Goal: Task Accomplishment & Management: Complete application form

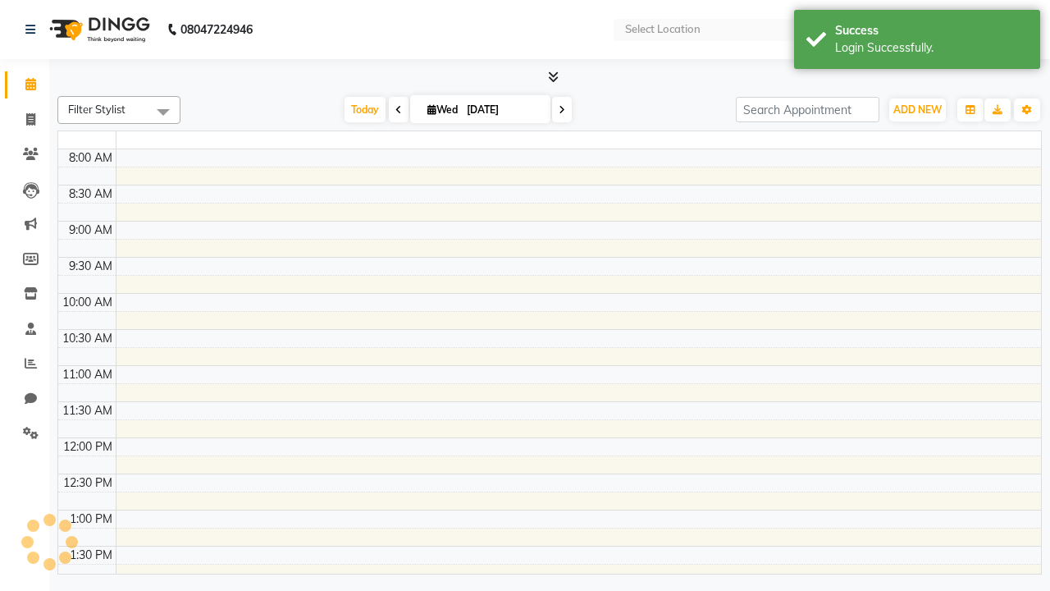
select select "en"
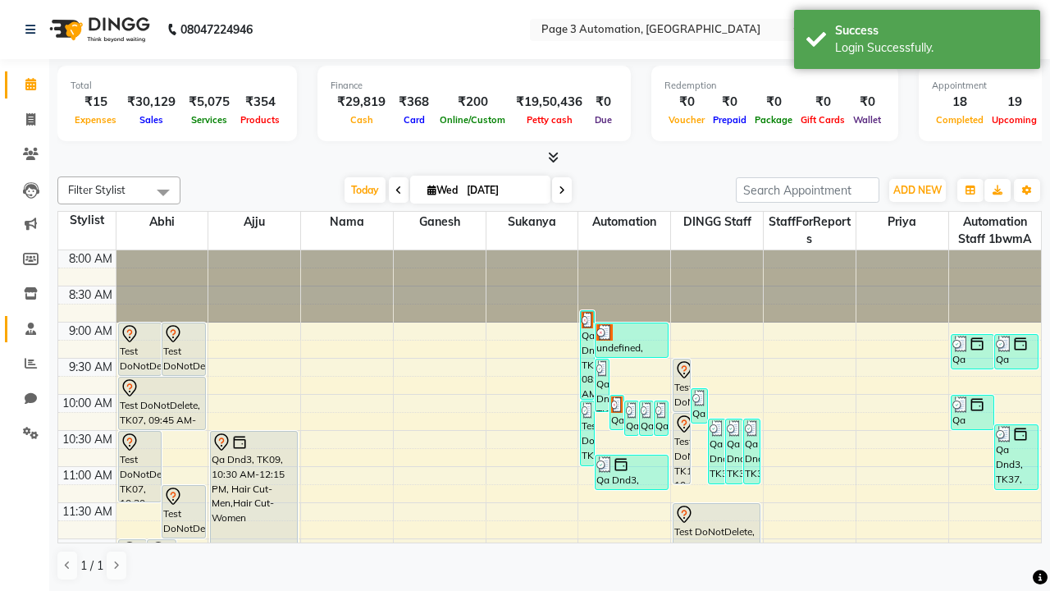
click at [25, 328] on span at bounding box center [30, 329] width 29 height 19
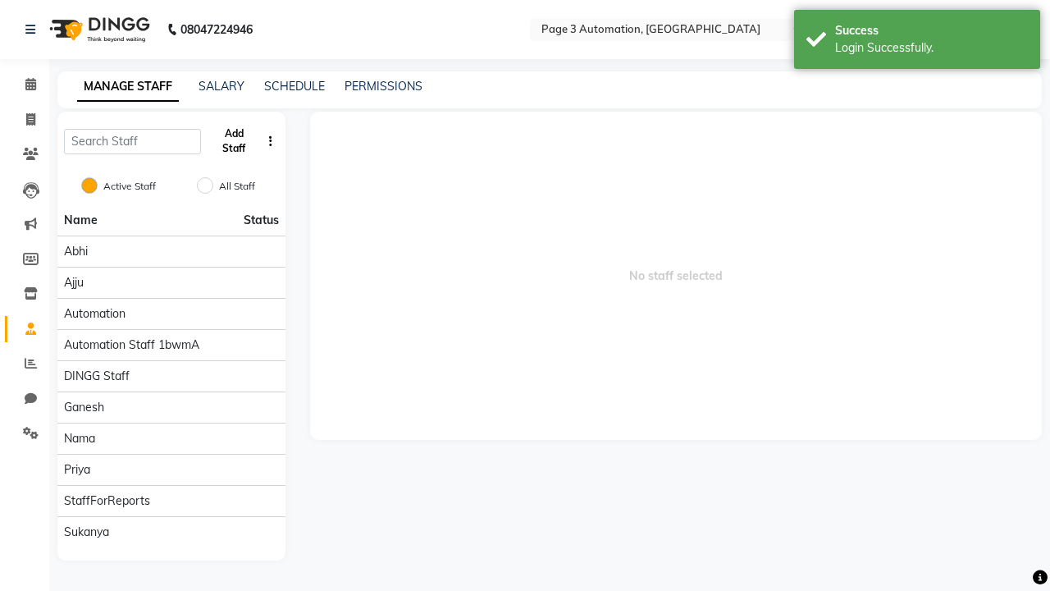
click at [234, 141] on button "Add Staff" at bounding box center [234, 141] width 53 height 43
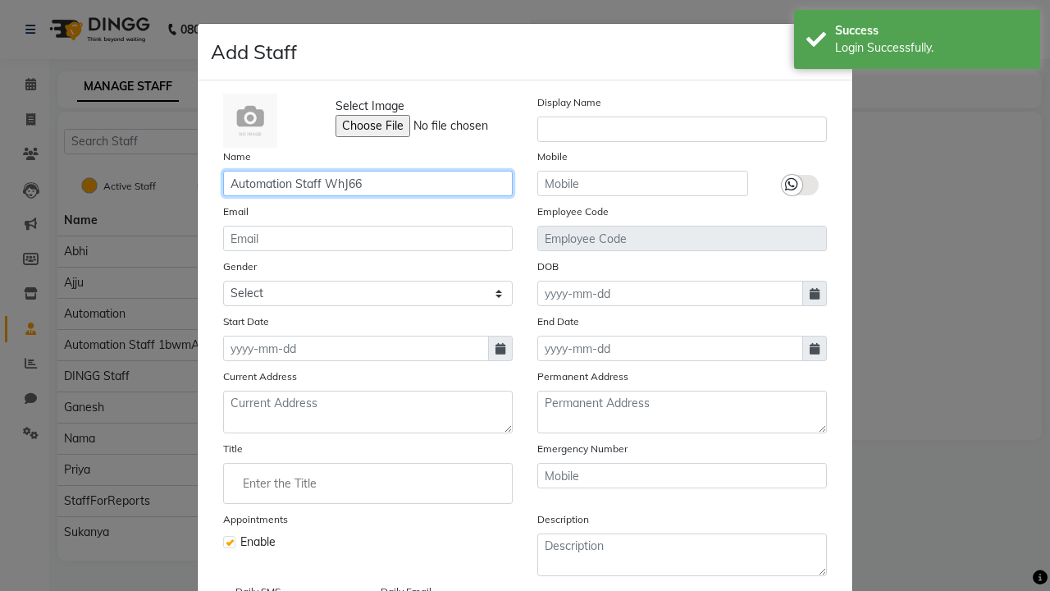
type input "Automation Staff WhJ66"
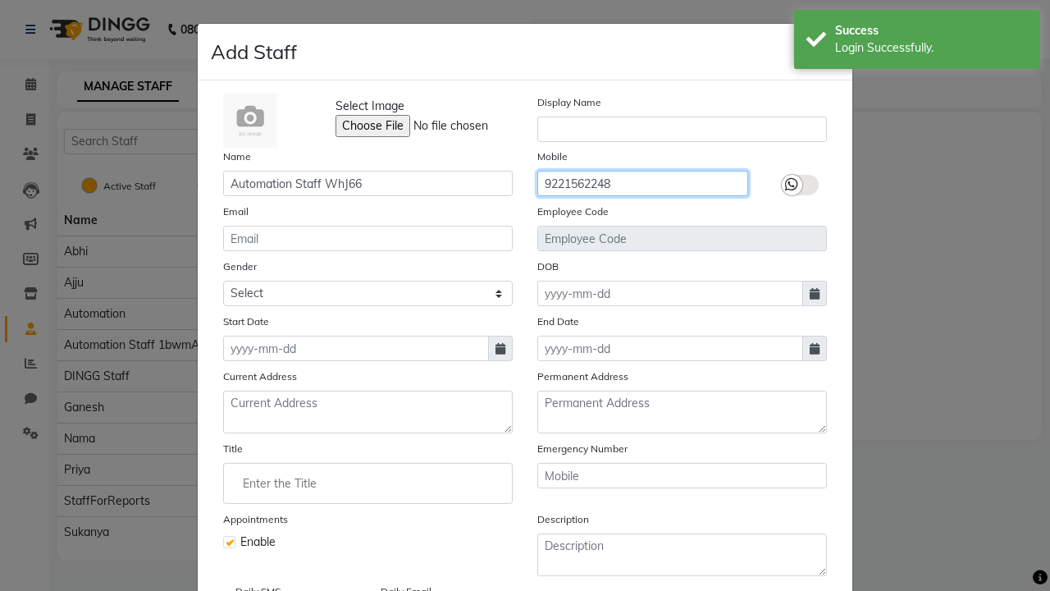
type input "9221562248"
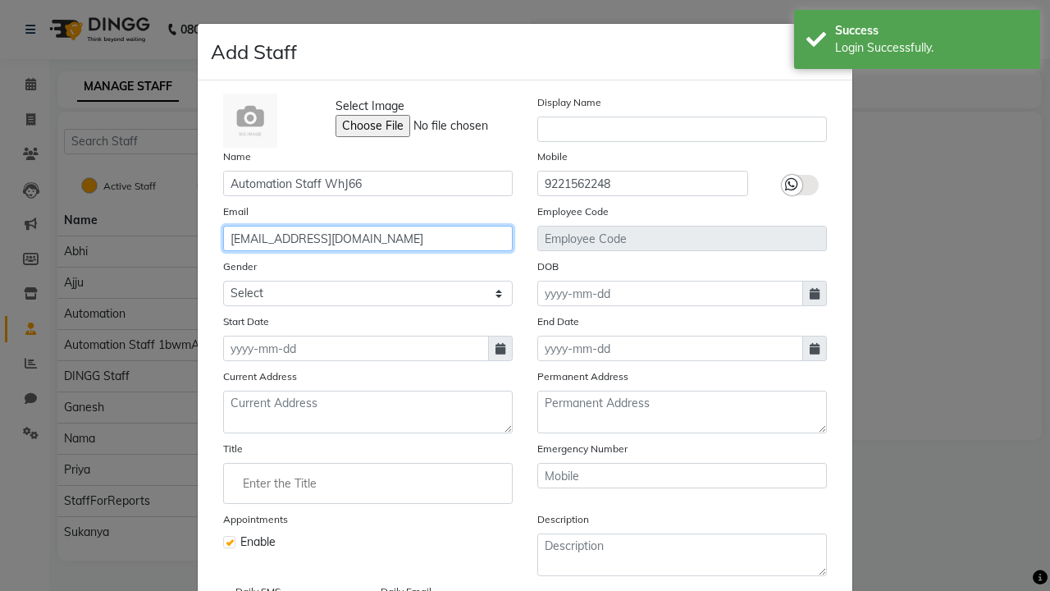
type input "[EMAIL_ADDRESS][DOMAIN_NAME]"
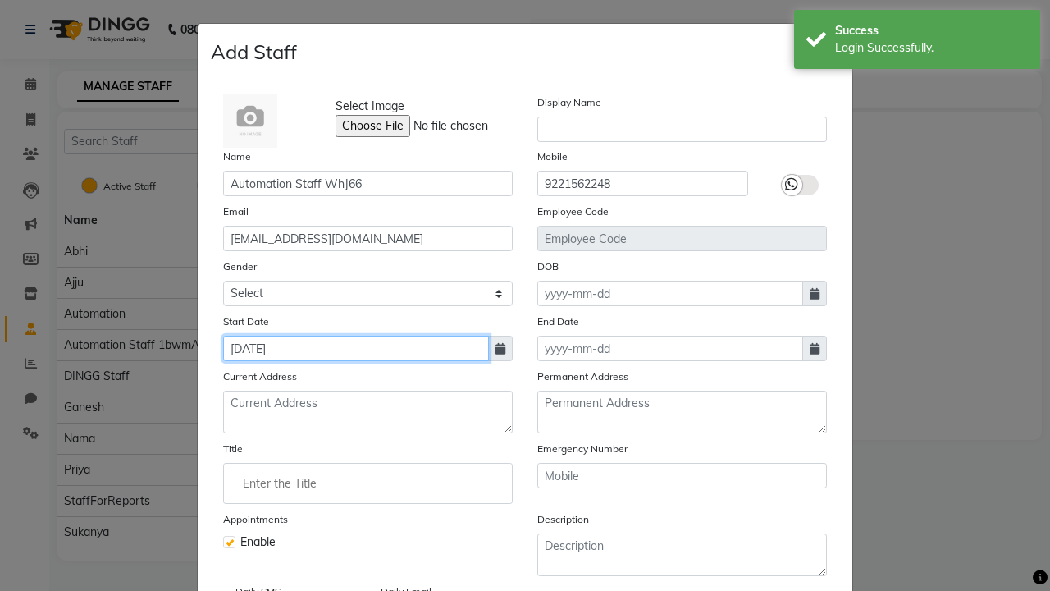
type input "[DATE]"
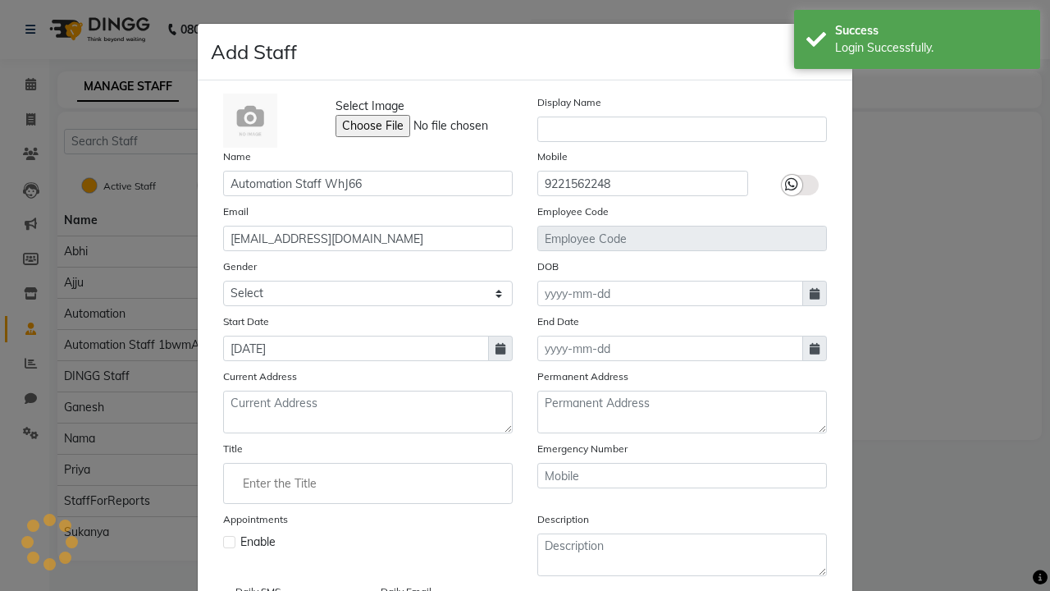
checkbox input "false"
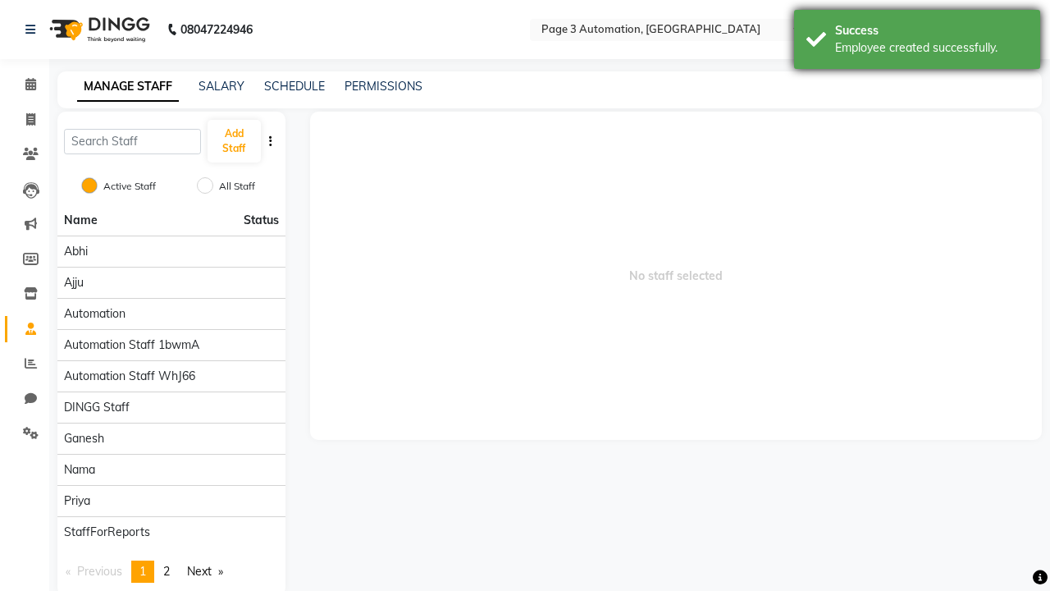
click at [917, 42] on div "Employee created successfully." at bounding box center [931, 47] width 193 height 17
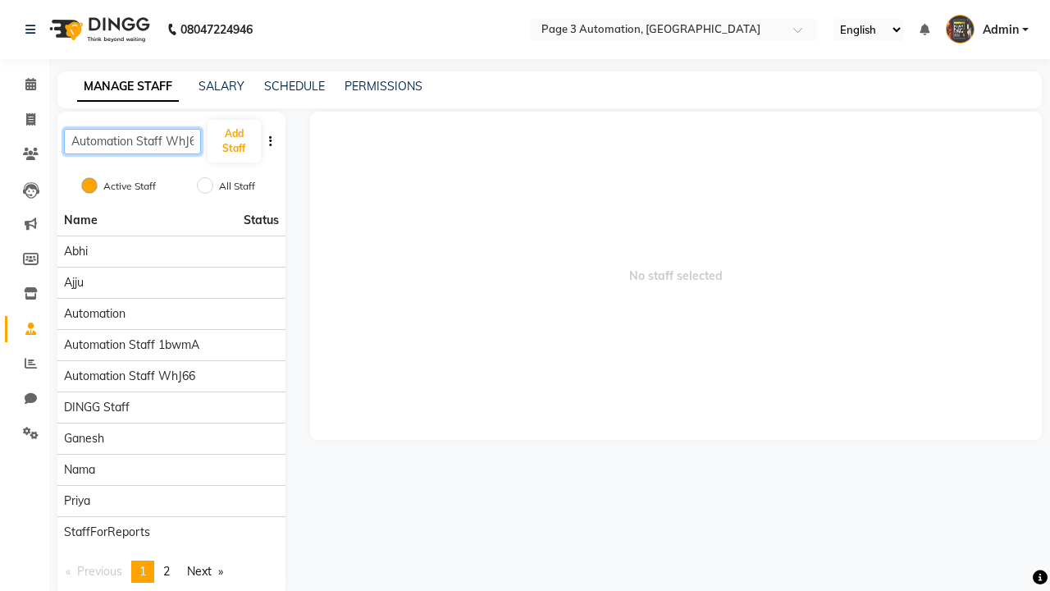
scroll to position [0, 9]
type input "Automation Staff WhJ66"
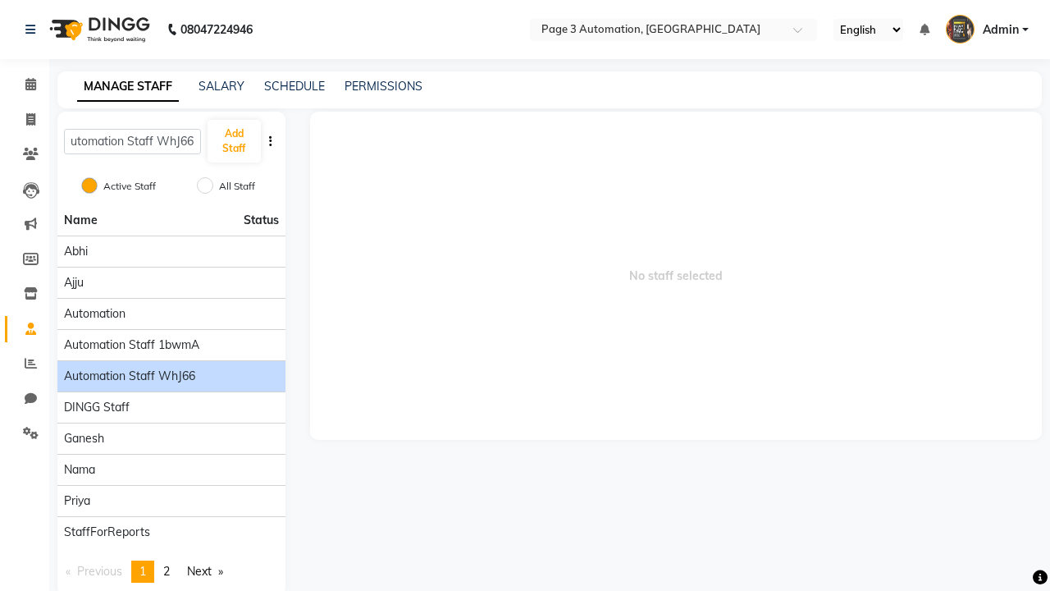
click at [171, 367] on span "Automation Staff WhJ66" at bounding box center [129, 375] width 131 height 17
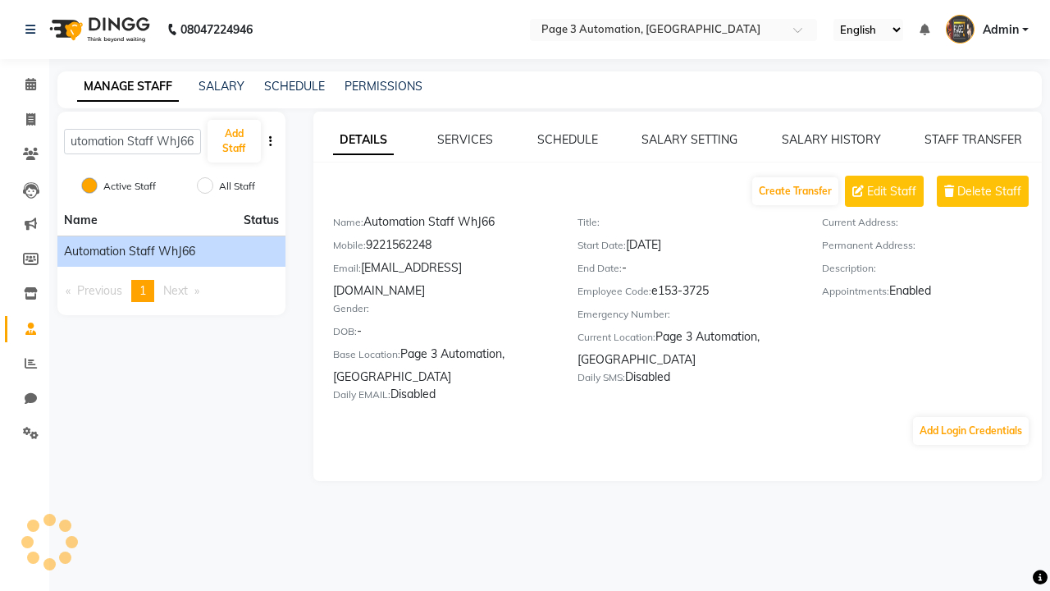
scroll to position [0, 0]
click at [970, 417] on button "Add Login Credentials" at bounding box center [971, 431] width 116 height 28
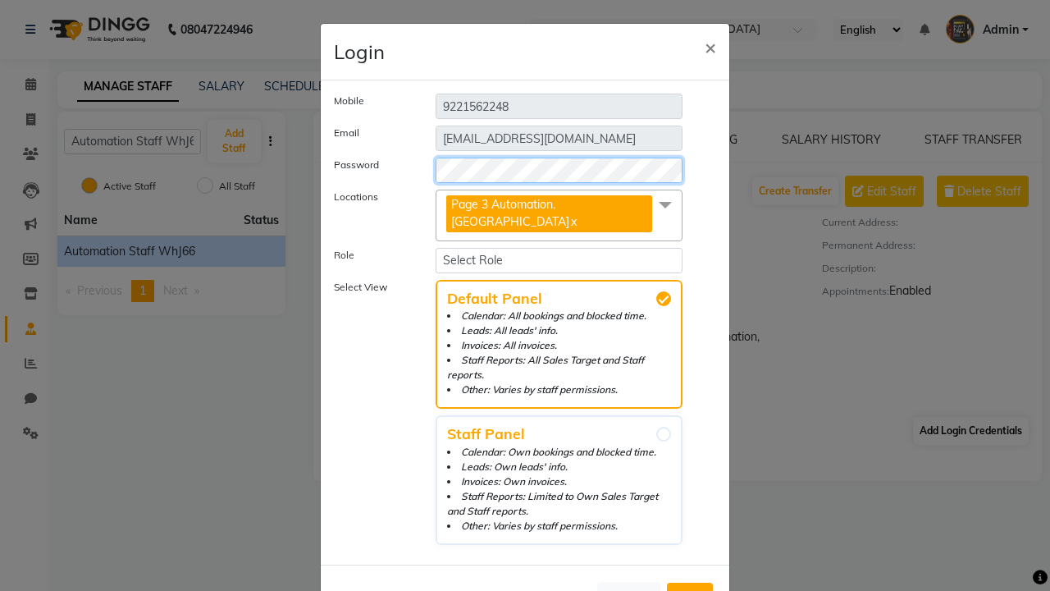
select select "4595"
click at [690, 589] on span "Add" at bounding box center [690, 597] width 26 height 16
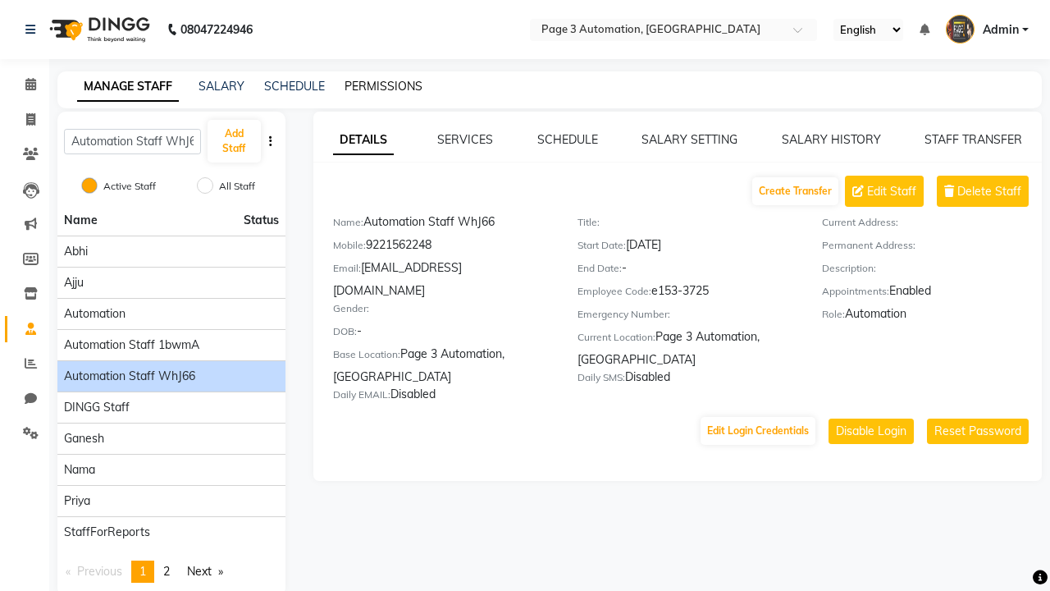
click at [379, 86] on link "PERMISSIONS" at bounding box center [383, 86] width 78 height 15
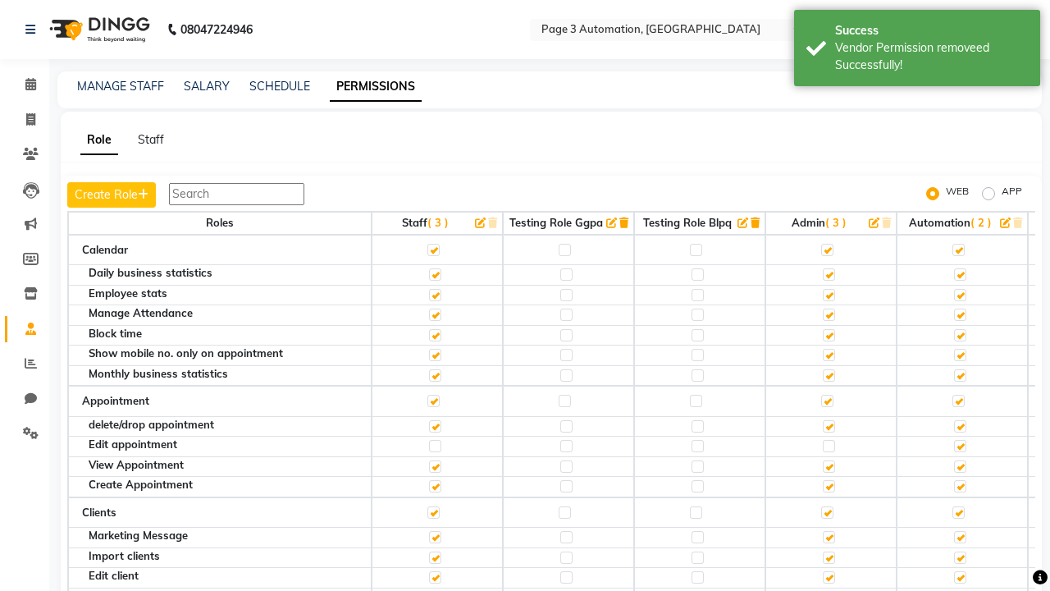
scroll to position [2643, 0]
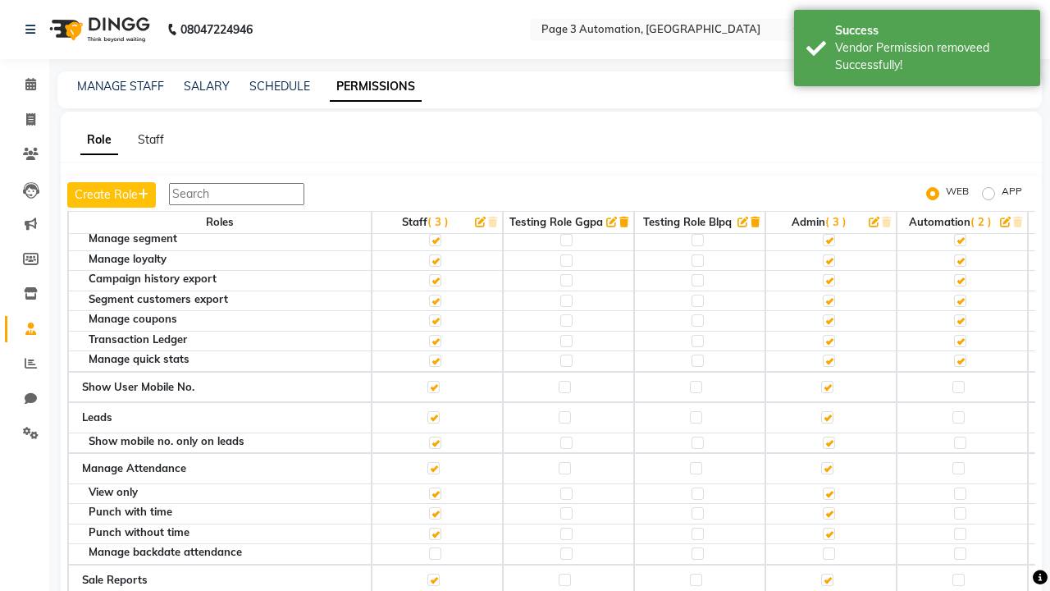
click at [958, 201] on label at bounding box center [958, 195] width 12 height 12
click at [958, 200] on input "checkbox" at bounding box center [957, 194] width 11 height 11
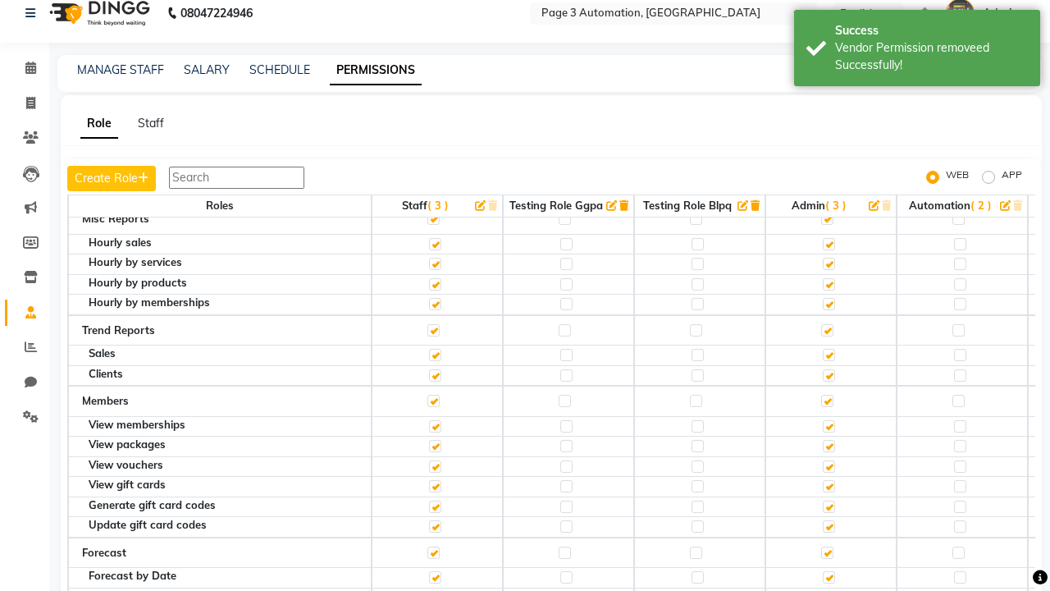
scroll to position [0, 0]
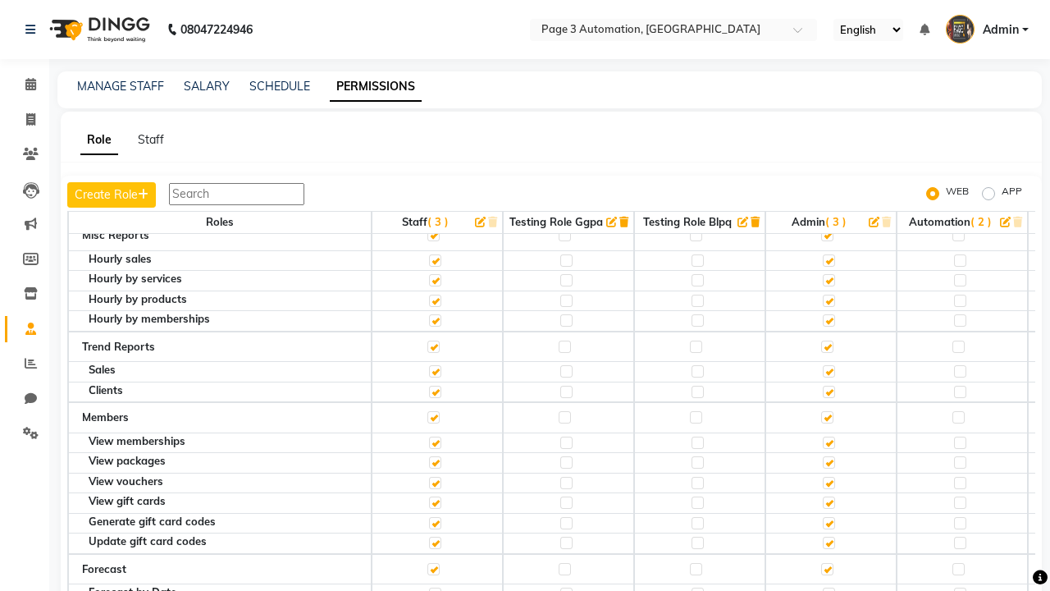
click at [987, 30] on span "Admin" at bounding box center [1001, 29] width 36 height 17
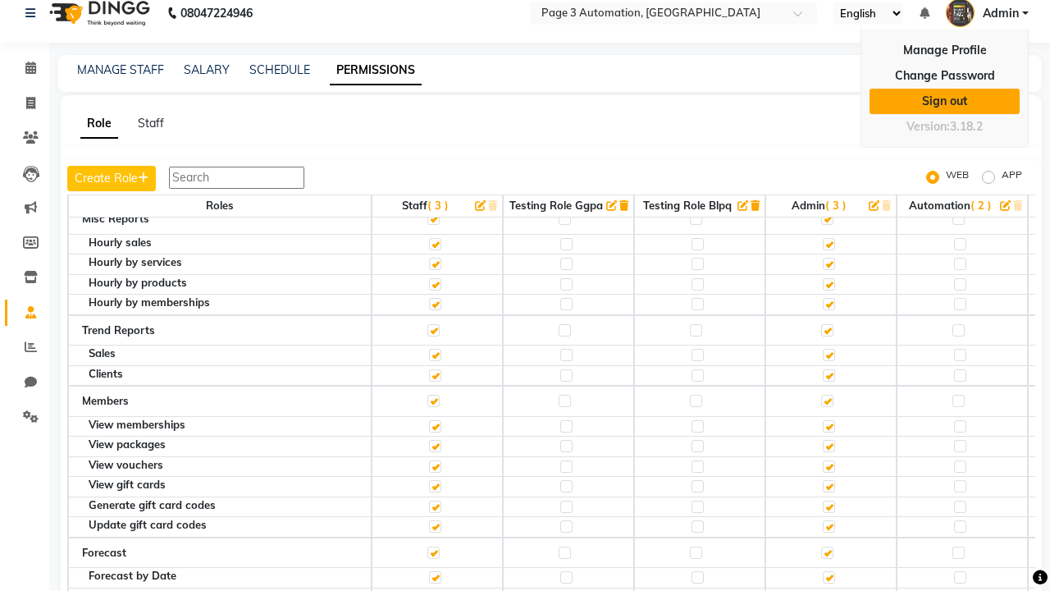
click at [944, 101] on link "Sign out" at bounding box center [944, 101] width 150 height 25
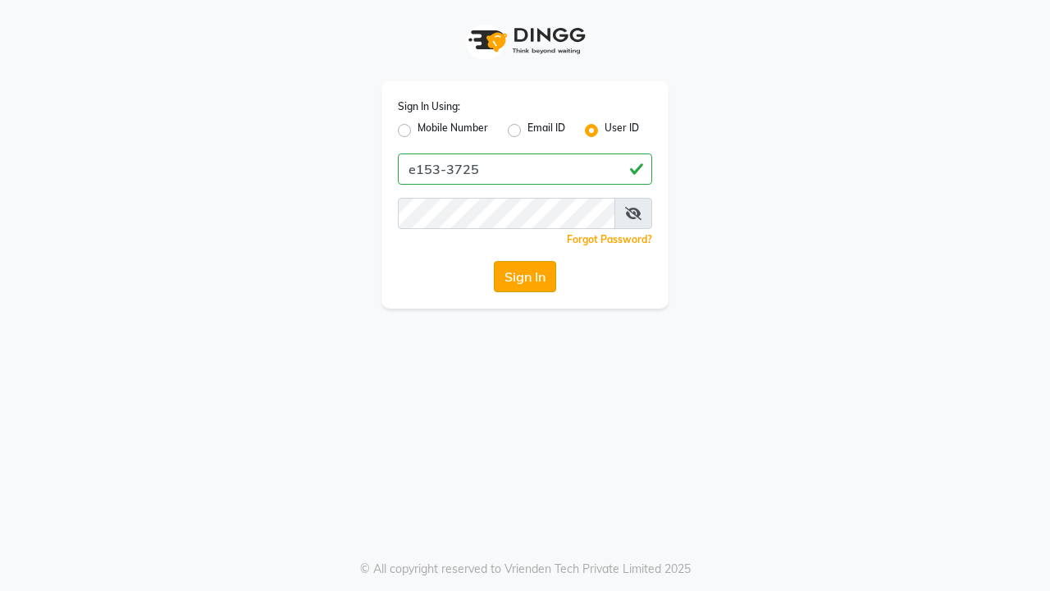
click at [525, 276] on button "Sign In" at bounding box center [525, 276] width 62 height 31
